Goal: Task Accomplishment & Management: Manage account settings

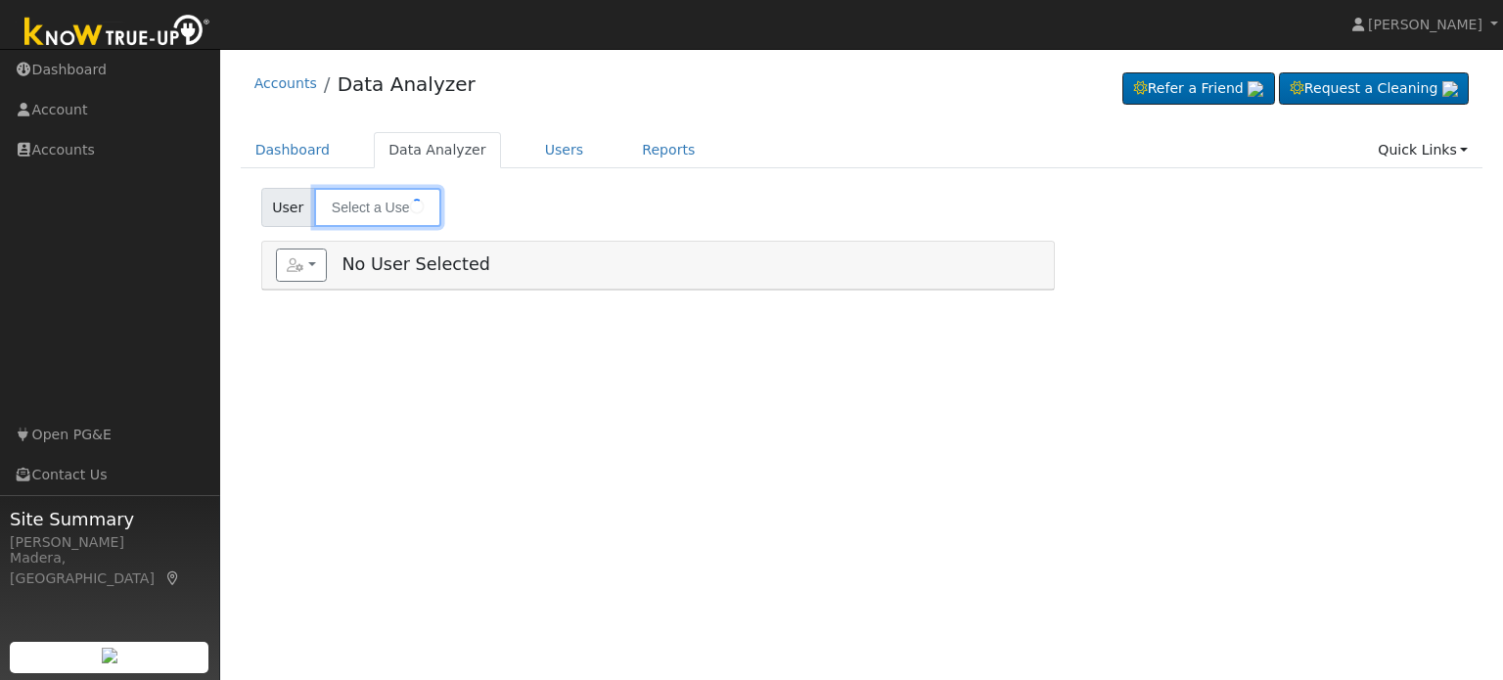
type input "[PERSON_NAME]"
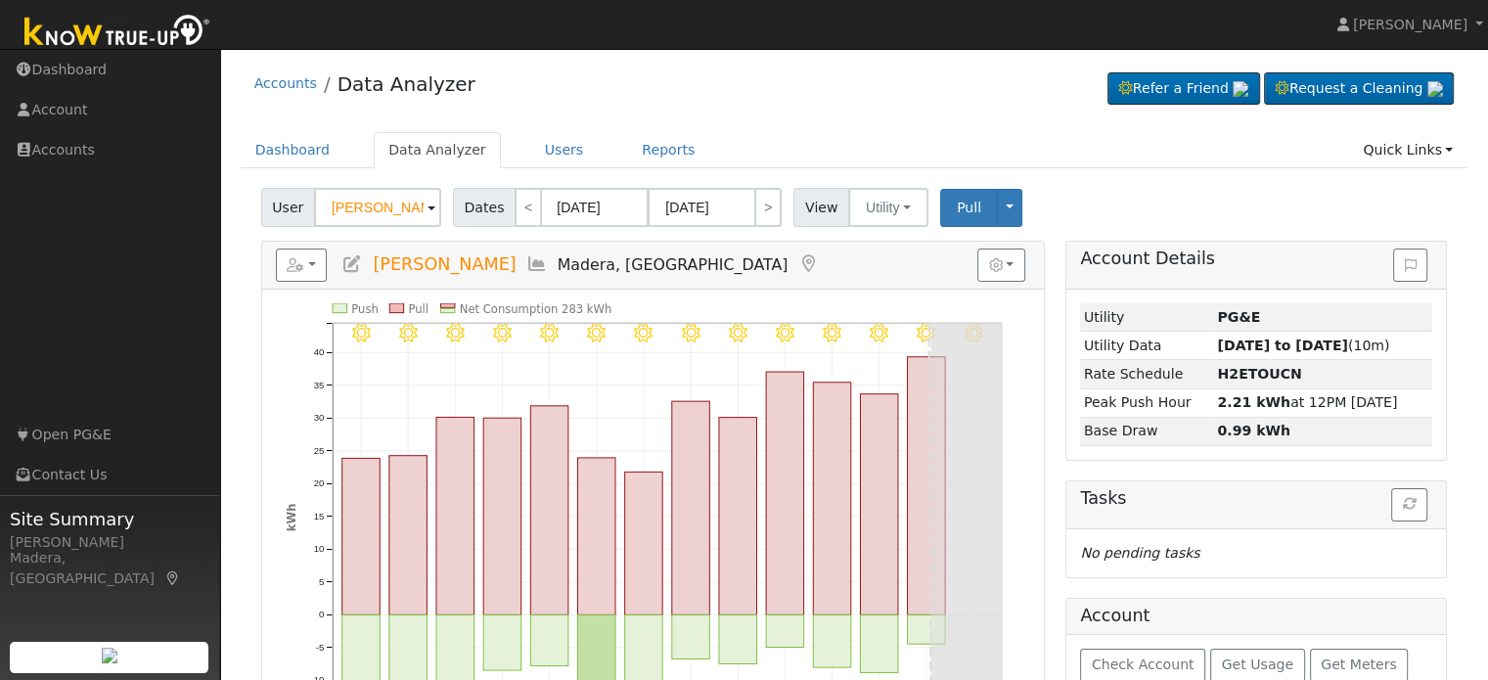
click at [361, 261] on icon at bounding box center [353, 264] width 22 height 18
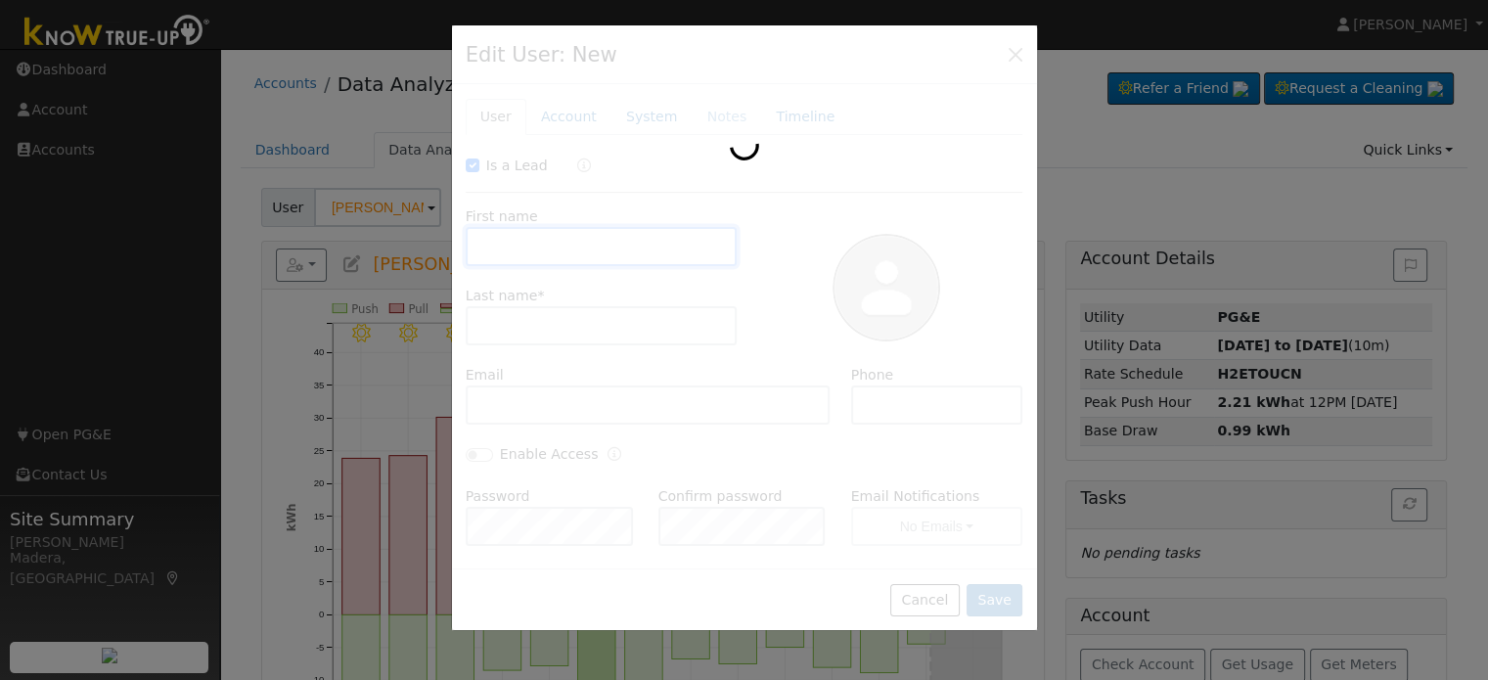
checkbox input "true"
type input "[PERSON_NAME]"
type input "[EMAIL_ADDRESS][DOMAIN_NAME]"
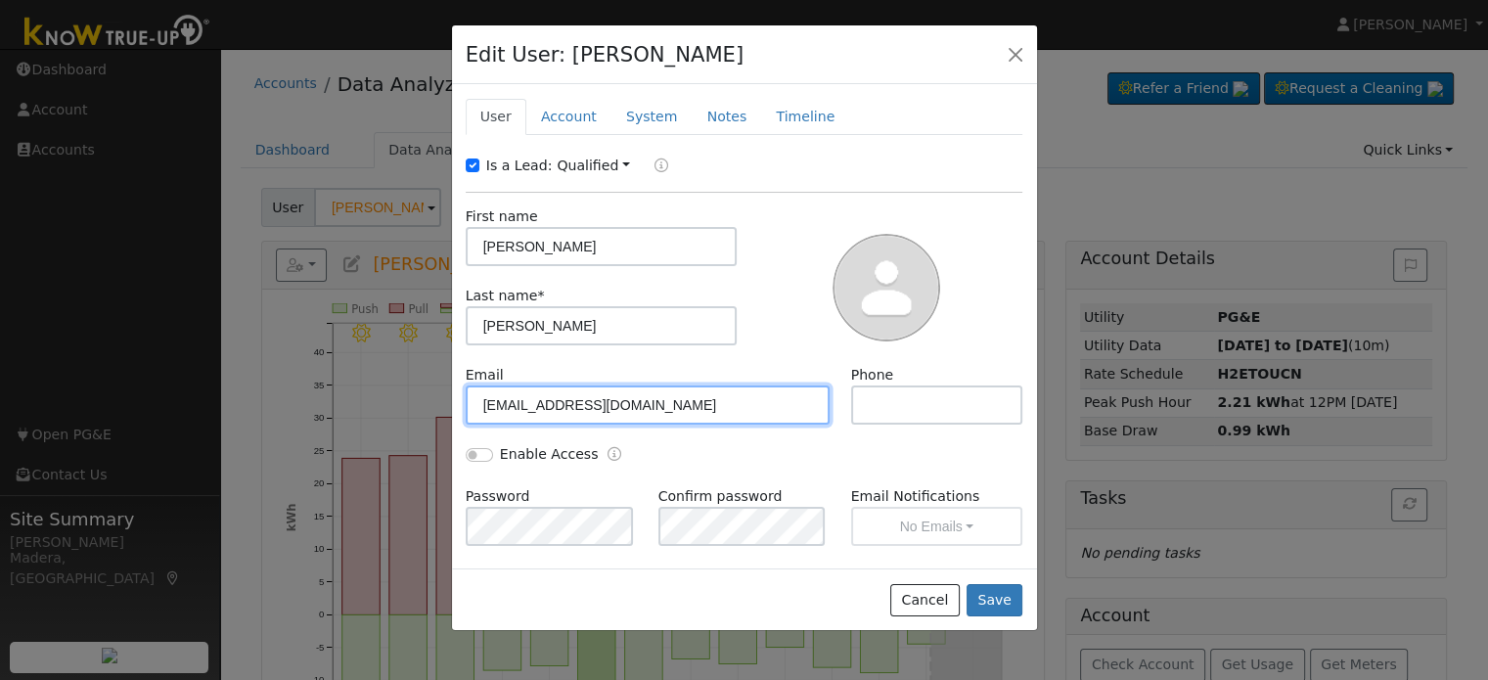
click at [571, 398] on input "[EMAIL_ADDRESS][DOMAIN_NAME]" at bounding box center [648, 405] width 365 height 39
